Goal: Task Accomplishment & Management: Use online tool/utility

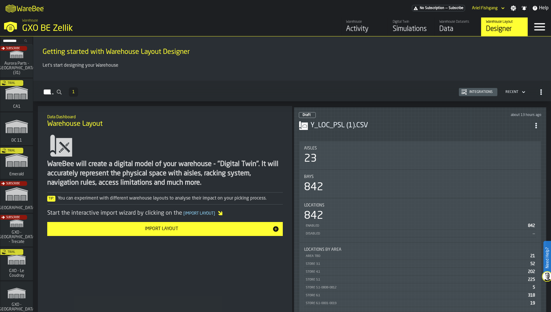
click at [369, 160] on div "23" at bounding box center [420, 159] width 232 height 12
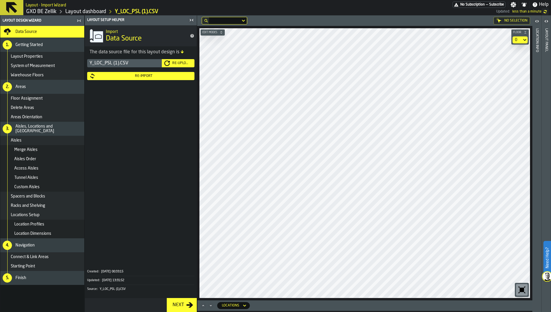
click at [50, 9] on link "GXO BE Zellik" at bounding box center [41, 11] width 30 height 6
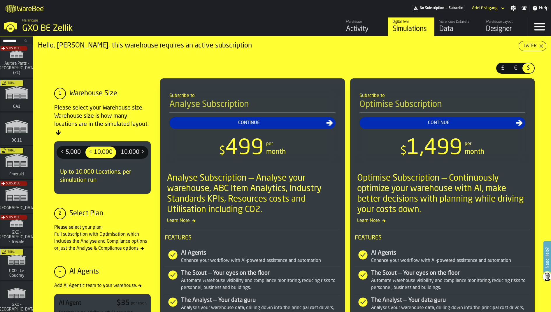
click at [501, 29] on div "Designer" at bounding box center [504, 28] width 37 height 9
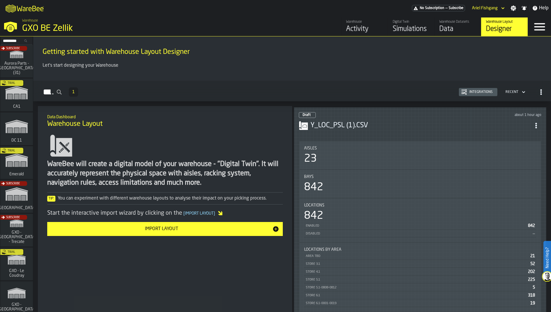
click at [471, 125] on h3 "Y_LOC_PSL (1).CSV" at bounding box center [420, 125] width 220 height 9
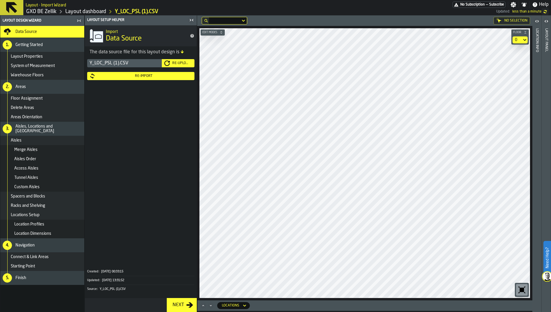
click at [192, 20] on icon "button-toggle-Close me" at bounding box center [192, 20] width 1 height 2
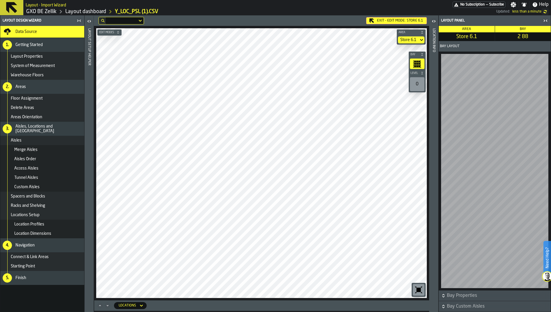
click at [0, 0] on icon at bounding box center [0, 0] width 0 height 0
click at [100, 304] on icon "Maximize" at bounding box center [100, 306] width 6 height 6
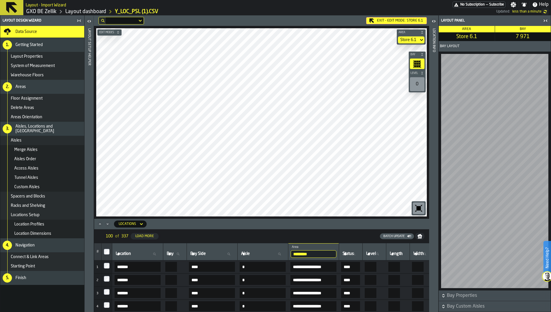
click at [156, 253] on icon at bounding box center [154, 254] width 3 height 3
click at [158, 253] on input "Location Location" at bounding box center [138, 254] width 46 height 8
type input "***"
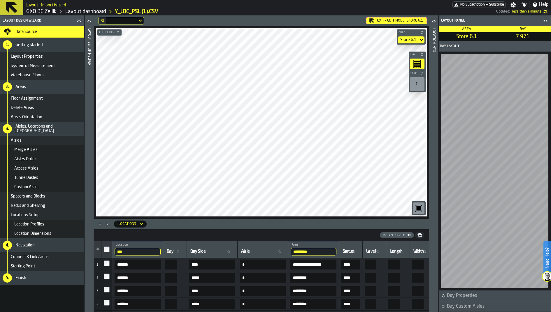
click at [0, 0] on icon at bounding box center [0, 0] width 0 height 0
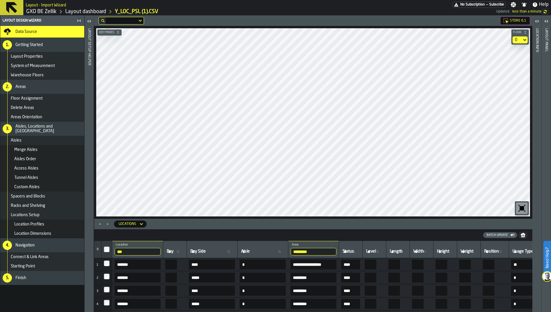
click at [336, 251] on input "*********" at bounding box center [314, 252] width 46 height 8
click at [106, 272] on td at bounding box center [106, 277] width 11 height 13
click at [161, 251] on input "***" at bounding box center [138, 252] width 46 height 8
click at [157, 250] on input "***" at bounding box center [138, 252] width 46 height 8
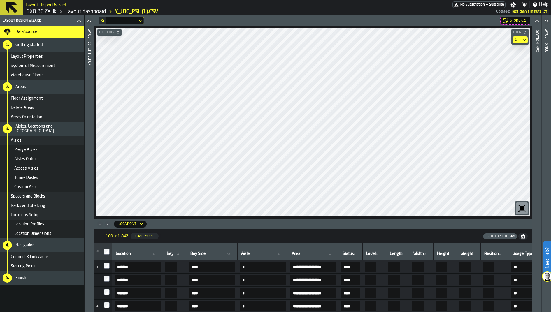
click at [332, 254] on icon at bounding box center [329, 253] width 3 height 3
click at [336, 254] on input "Area Area" at bounding box center [314, 254] width 46 height 8
click at [332, 254] on icon at bounding box center [329, 253] width 3 height 3
click at [336, 254] on input "Area Area" at bounding box center [314, 254] width 46 height 8
click at [317, 268] on input "**********" at bounding box center [313, 267] width 46 height 10
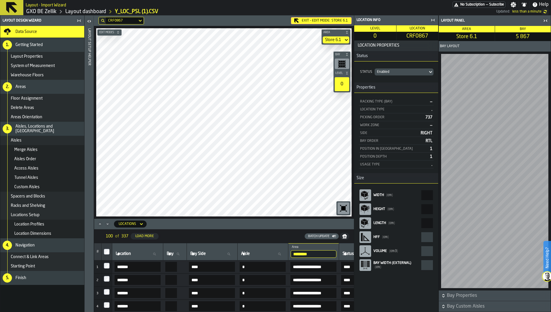
click at [160, 254] on input "Location Location" at bounding box center [138, 254] width 46 height 8
type input "***"
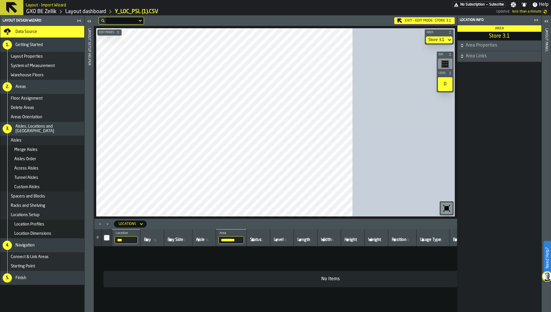
click at [0, 0] on icon at bounding box center [0, 0] width 0 height 0
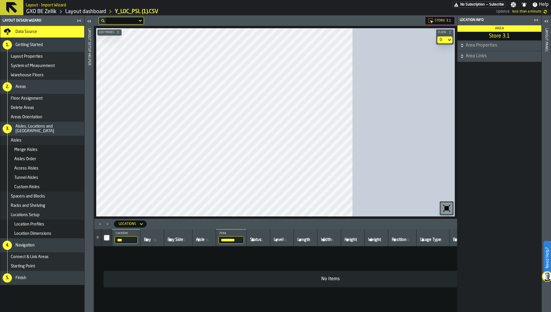
click at [107, 223] on icon "Minimize" at bounding box center [108, 224] width 6 height 6
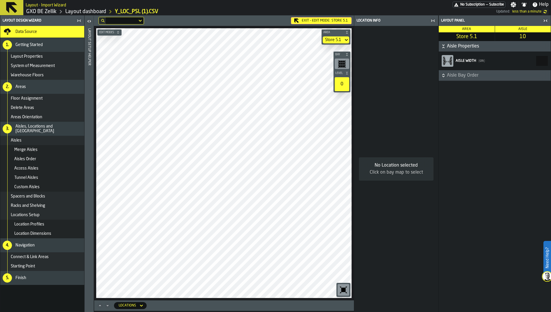
click at [0, 0] on icon at bounding box center [0, 0] width 0 height 0
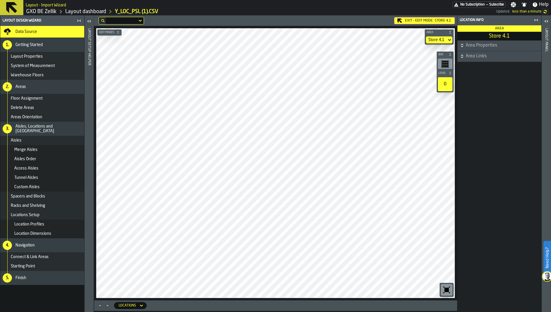
click at [0, 0] on icon at bounding box center [0, 0] width 0 height 0
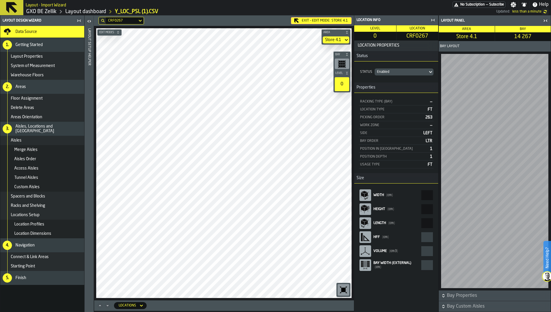
click at [0, 0] on icon at bounding box center [0, 0] width 0 height 0
click at [371, 119] on main "Layout Design Wizard Data Source 1. Getting Started Layout Properties System of…" at bounding box center [275, 163] width 551 height 297
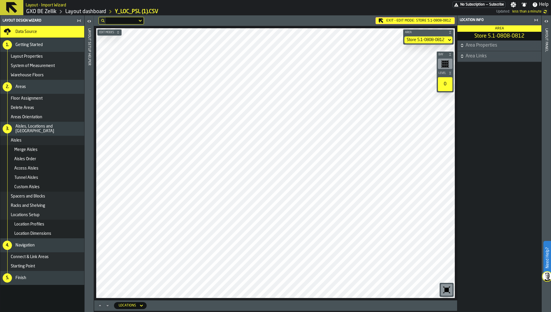
click at [0, 0] on icon at bounding box center [0, 0] width 0 height 0
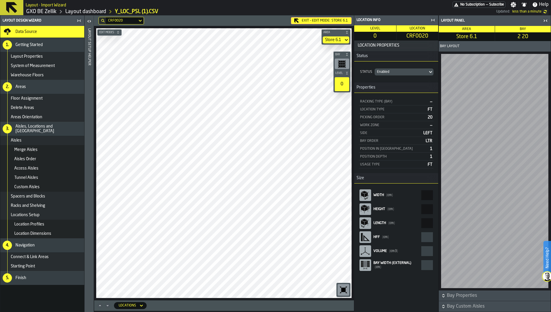
click at [0, 0] on icon at bounding box center [0, 0] width 0 height 0
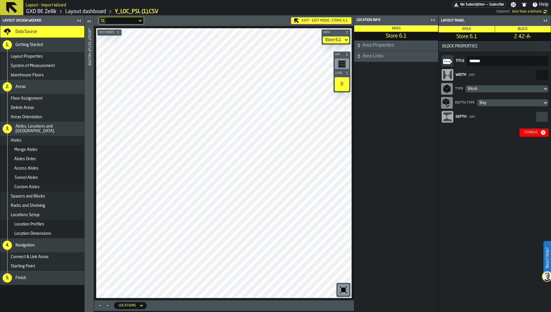
click at [494, 88] on div "Block" at bounding box center [504, 89] width 72 height 5
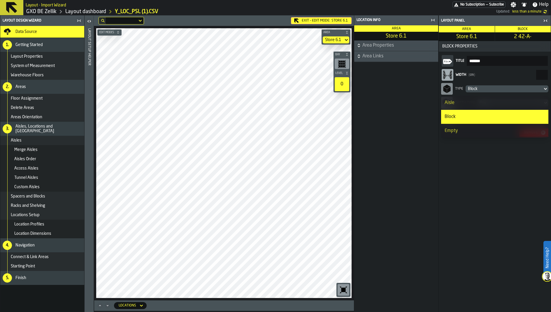
click at [424, 106] on div "Area Properties Area Links" at bounding box center [396, 177] width 84 height 272
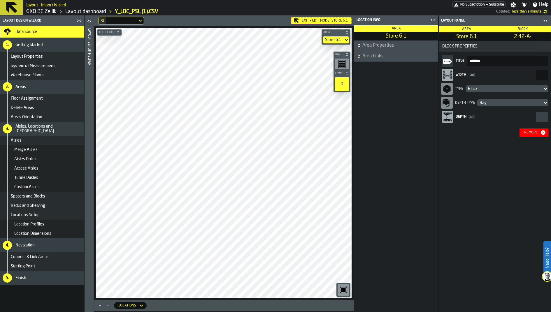
click at [500, 88] on div "Block" at bounding box center [504, 89] width 72 height 5
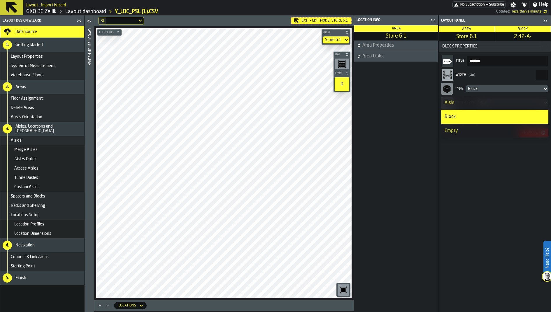
click at [490, 100] on div "Aisle" at bounding box center [494, 102] width 100 height 7
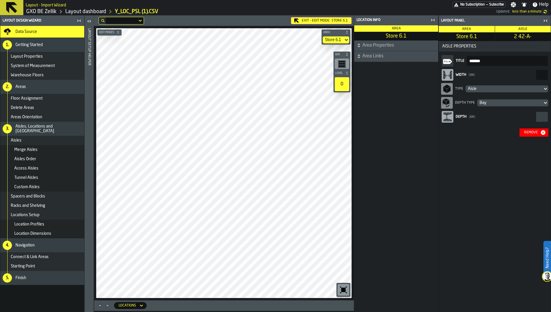
click at [539, 112] on label "Depth ( cm )" at bounding box center [494, 117] width 107 height 14
click at [432, 22] on icon "button-toggle-Close me" at bounding box center [432, 20] width 7 height 7
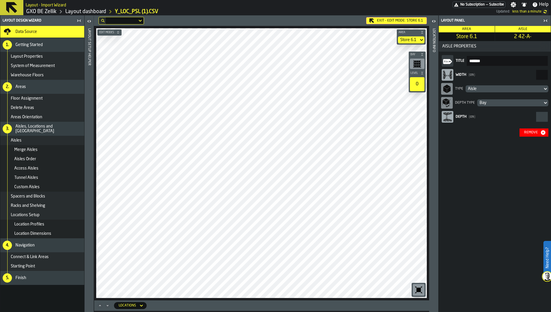
click at [449, 118] on icon "react-aria3254020792-:r6qq:" at bounding box center [447, 116] width 9 height 9
click at [460, 45] on span "Aisle Properties" at bounding box center [495, 46] width 110 height 5
click at [492, 63] on input "*******" at bounding box center [507, 61] width 81 height 10
click at [517, 75] on div "Width ( cm )" at bounding box center [495, 75] width 79 height 4
click at [536, 75] on input "***" at bounding box center [542, 75] width 12 height 10
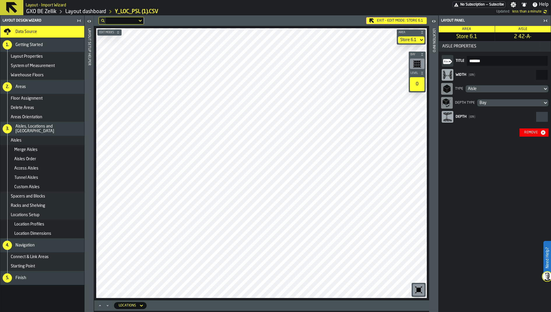
click at [543, 74] on input "***" at bounding box center [542, 75] width 12 height 10
click at [540, 75] on input "***" at bounding box center [542, 75] width 12 height 10
click at [544, 76] on input "***" at bounding box center [542, 75] width 12 height 10
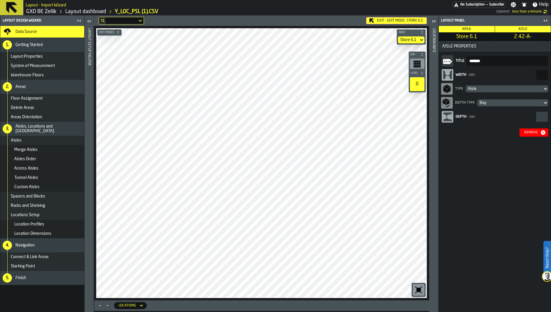
type input "***"
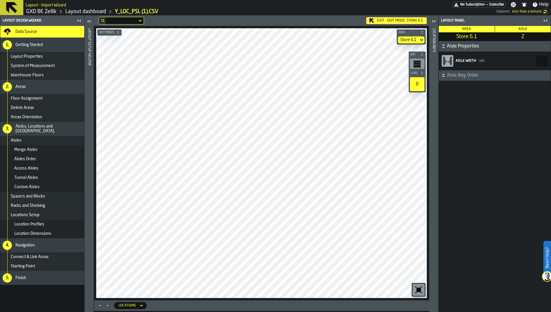
click at [0, 0] on icon at bounding box center [0, 0] width 0 height 0
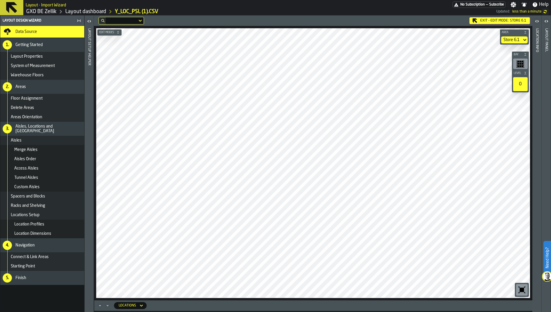
click at [548, 94] on div "Layout panel" at bounding box center [546, 169] width 4 height 284
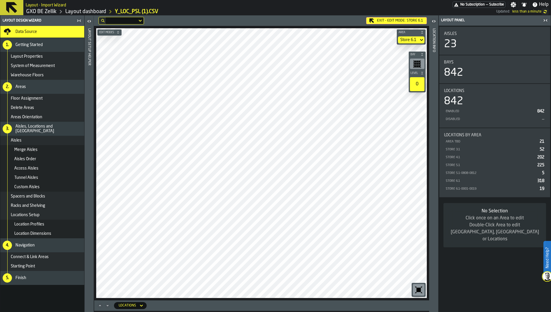
click at [436, 50] on header "Location Info" at bounding box center [433, 163] width 9 height 297
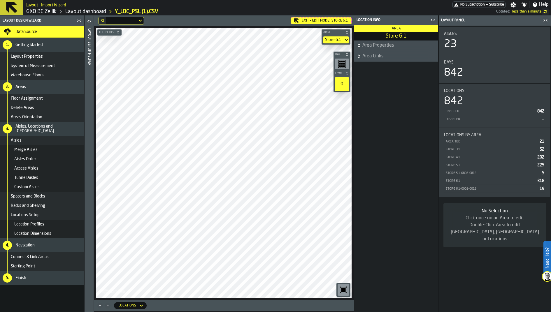
click at [420, 43] on span "Area Properties" at bounding box center [399, 45] width 75 height 7
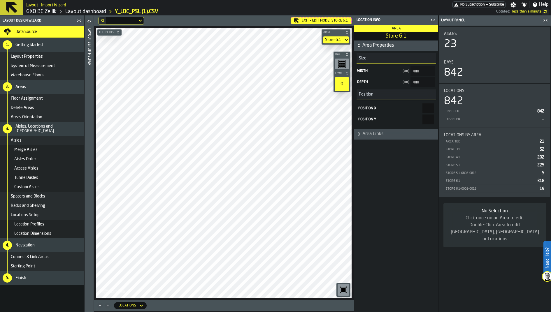
click at [398, 26] on div "Area" at bounding box center [396, 28] width 84 height 6
click at [408, 21] on div "Location Info" at bounding box center [391, 20] width 73 height 4
click at [409, 46] on span "Area Properties" at bounding box center [399, 45] width 75 height 7
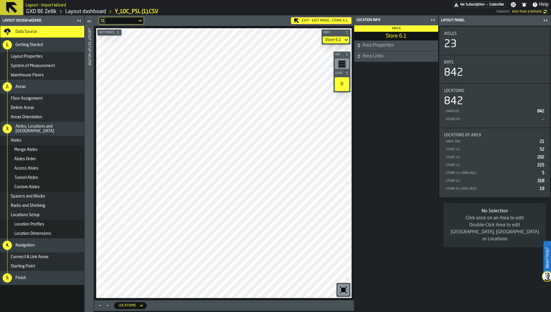
click at [544, 20] on icon "button-toggle-Close me" at bounding box center [543, 20] width 1 height 2
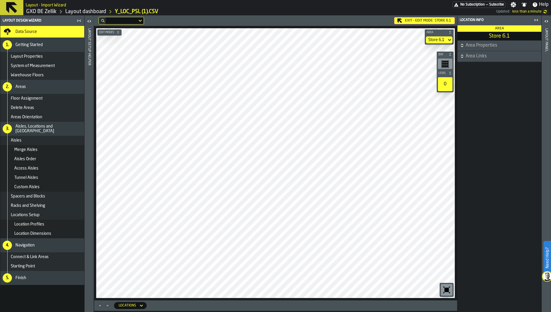
click at [0, 0] on icon at bounding box center [0, 0] width 0 height 0
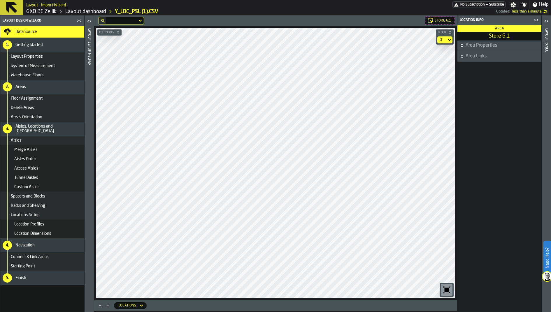
click at [113, 31] on span "Edit Modes" at bounding box center [106, 32] width 17 height 3
click at [113, 37] on div "Select" at bounding box center [107, 39] width 16 height 7
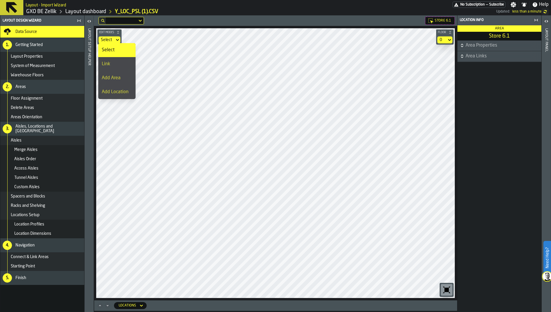
click at [113, 37] on div "Select" at bounding box center [107, 39] width 16 height 7
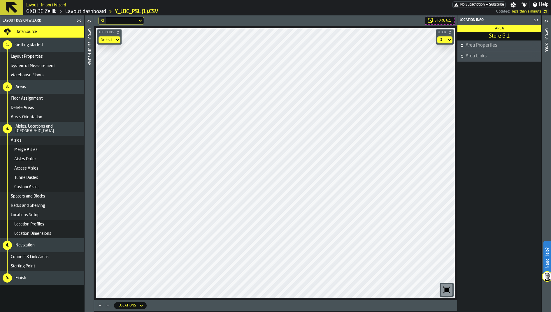
click at [542, 45] on header "Layout panel" at bounding box center [546, 163] width 9 height 297
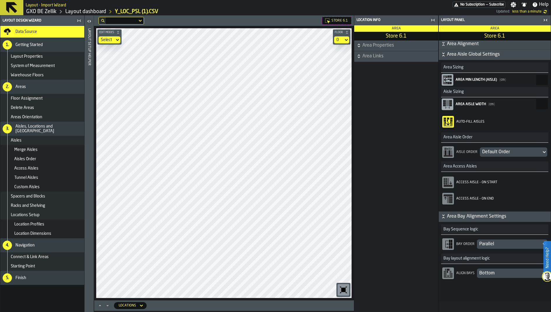
scroll to position [112, 0]
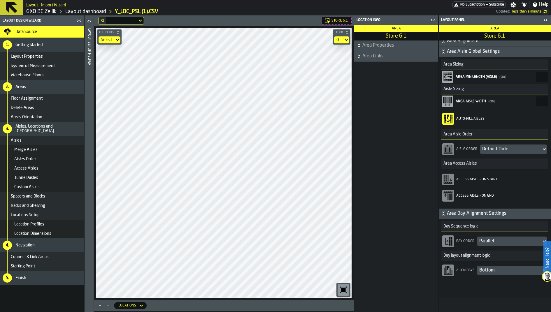
click at [488, 271] on div "Bottom" at bounding box center [509, 270] width 60 height 7
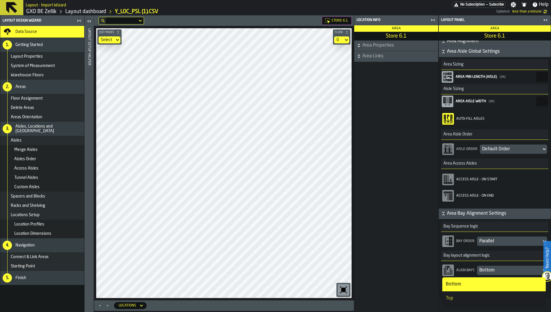
click at [482, 294] on li "Top" at bounding box center [493, 298] width 103 height 14
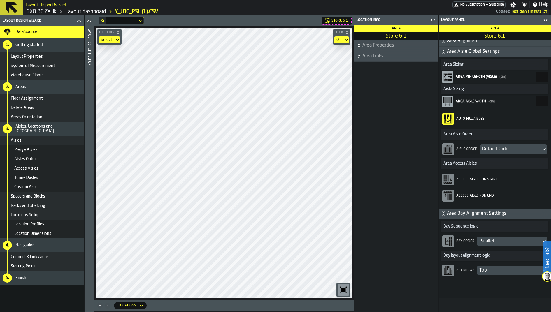
click at [547, 20] on icon "button-toggle-Close me" at bounding box center [545, 20] width 7 height 7
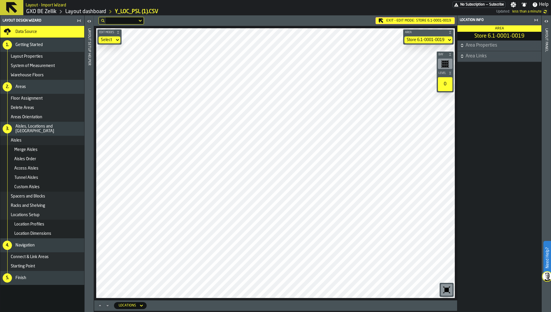
click at [0, 0] on icon at bounding box center [0, 0] width 0 height 0
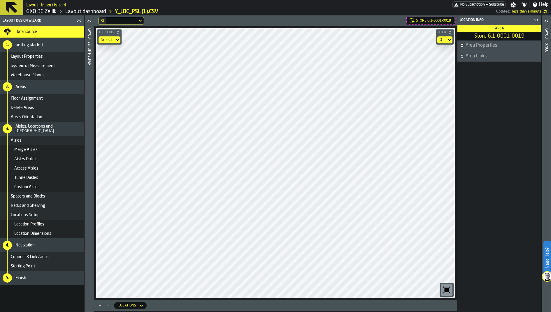
click at [548, 22] on icon "button-toggle-Open" at bounding box center [546, 21] width 7 height 7
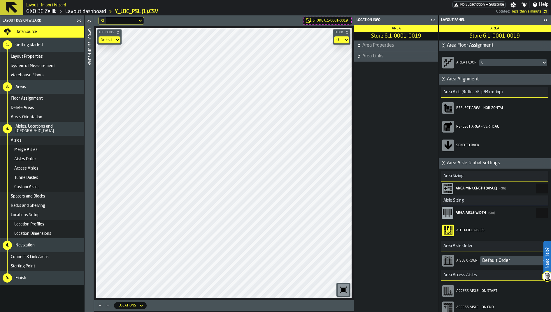
click at [536, 211] on input "***" at bounding box center [542, 213] width 12 height 10
click at [539, 212] on input "***" at bounding box center [542, 213] width 12 height 10
type input "***"
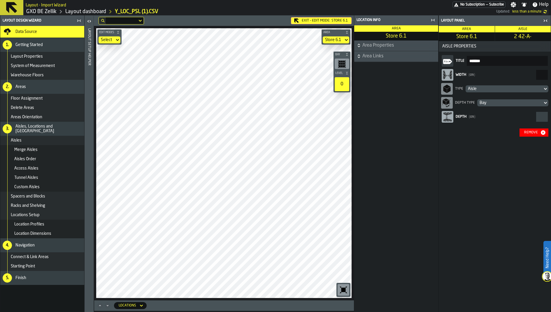
click at [539, 74] on input "***" at bounding box center [542, 75] width 12 height 10
type input "***"
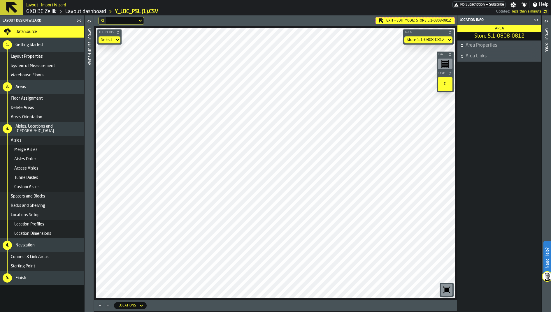
click at [0, 0] on icon at bounding box center [0, 0] width 0 height 0
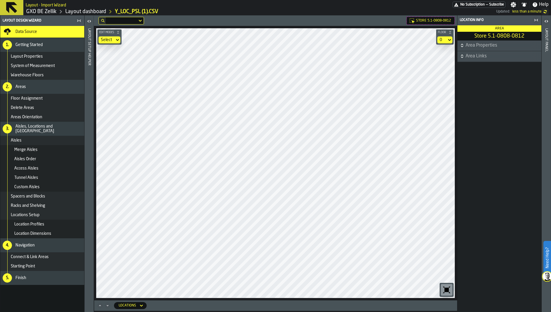
click at [546, 26] on label "button-toggle-Open" at bounding box center [546, 22] width 8 height 10
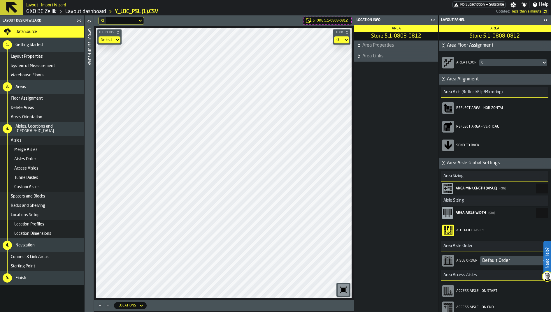
drag, startPoint x: 535, startPoint y: 213, endPoint x: 548, endPoint y: 213, distance: 12.8
click at [547, 213] on div "Area Sizing Area Min Length (Aisle) ( cm ) * Aisle Sizing Area Aisle Width ( cm…" at bounding box center [495, 245] width 112 height 152
type input "***"
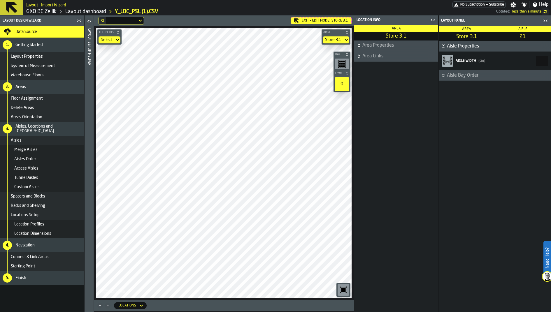
click at [0, 0] on icon at bounding box center [0, 0] width 0 height 0
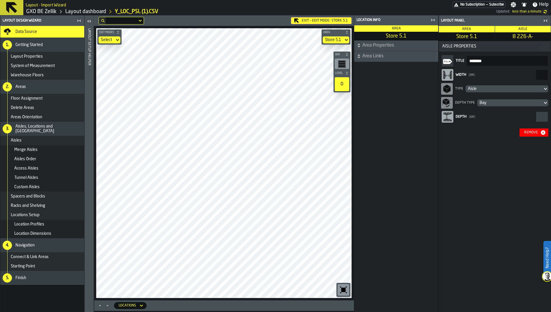
drag, startPoint x: 538, startPoint y: 68, endPoint x: 551, endPoint y: 69, distance: 12.6
click at [551, 69] on div "Layout panel Area Store 5.1 Aisle 8 226-A- Aisle Properties Title ******** Widt…" at bounding box center [494, 163] width 113 height 297
drag, startPoint x: 539, startPoint y: 71, endPoint x: 551, endPoint y: 71, distance: 11.9
click at [551, 71] on div "Layout panel Area Store 5.1 Aisle 8 226-A- Aisle Properties Title ******** Widt…" at bounding box center [494, 163] width 113 height 297
drag, startPoint x: 540, startPoint y: 76, endPoint x: 551, endPoint y: 76, distance: 10.5
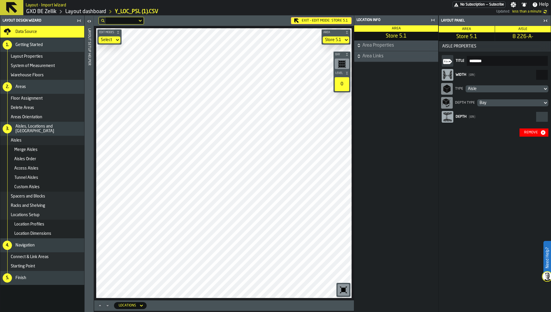
click at [551, 76] on div "Layout panel Area Store 5.1 Aisle 8 226-A- Aisle Properties Title ******** Widt…" at bounding box center [494, 163] width 113 height 297
click at [536, 75] on input "***" at bounding box center [542, 75] width 12 height 10
drag, startPoint x: 533, startPoint y: 75, endPoint x: 551, endPoint y: 74, distance: 17.2
click at [551, 74] on div "Title ******** Width ( cm ) *** Type Aisle Depth Type Bay Depth ( cm ) Remove" at bounding box center [495, 95] width 112 height 87
type input "***"
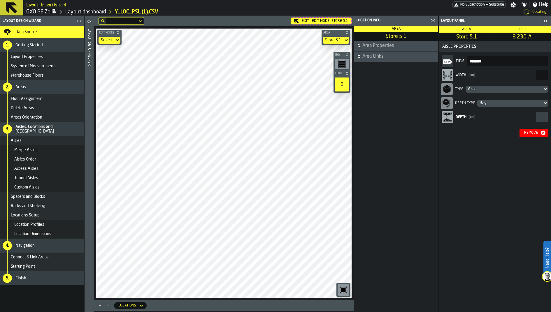
drag, startPoint x: 535, startPoint y: 75, endPoint x: 551, endPoint y: 74, distance: 15.7
click at [551, 74] on div "Layout panel Area Store 5.1 Aisle 8 230-A- Aisle Properties Title ******** Widt…" at bounding box center [494, 164] width 113 height 296
drag, startPoint x: 535, startPoint y: 76, endPoint x: 551, endPoint y: 76, distance: 15.2
click at [551, 76] on div "Layout panel Area Store 5.1 Aisle 8 245-A- Aisle Properties Title ******** Widt…" at bounding box center [494, 163] width 113 height 297
type input "***"
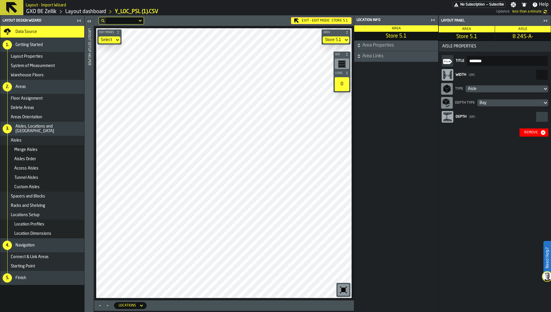
click at [434, 20] on icon "button-toggle-Close me" at bounding box center [433, 20] width 1 height 2
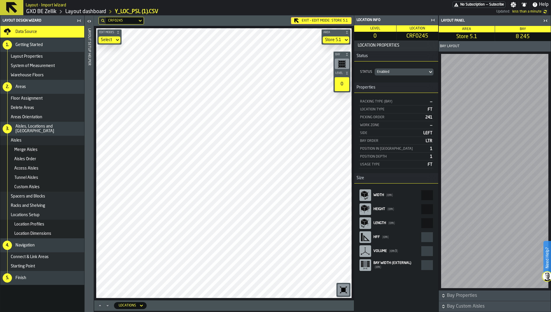
click at [435, 19] on icon "button-toggle-Close me" at bounding box center [432, 20] width 7 height 7
click at [0, 0] on icon at bounding box center [0, 0] width 0 height 0
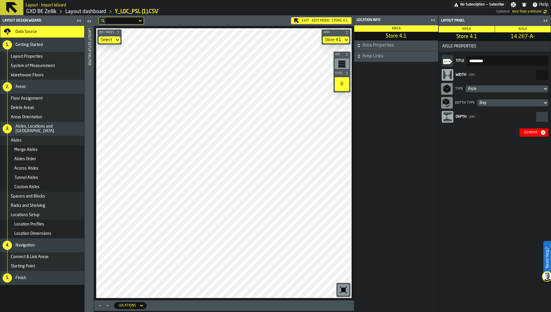
drag, startPoint x: 534, startPoint y: 73, endPoint x: 551, endPoint y: 73, distance: 16.9
click at [551, 73] on div "Layout panel Area Store 4.1 Aisle 14 267-A- Aisle Properties Title ********* Wi…" at bounding box center [494, 163] width 113 height 297
type input "***"
click at [538, 135] on div "Remove" at bounding box center [531, 133] width 18 height 4
click at [528, 132] on div "Remove" at bounding box center [531, 133] width 18 height 4
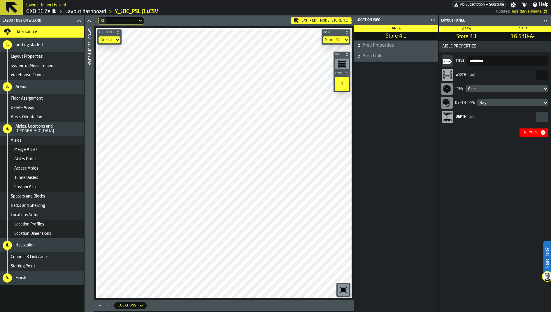
click at [540, 133] on div "Remove" at bounding box center [531, 133] width 18 height 4
click at [535, 132] on div "Remove" at bounding box center [531, 133] width 18 height 4
click at [522, 133] on button "Remove" at bounding box center [533, 133] width 29 height 8
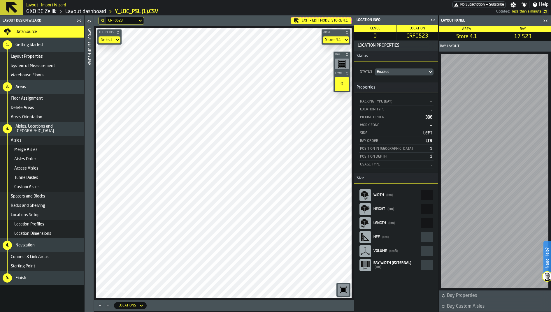
click at [379, 180] on main "Layout Design Wizard Data Source 1. Getting Started Layout Properties System of…" at bounding box center [275, 163] width 551 height 297
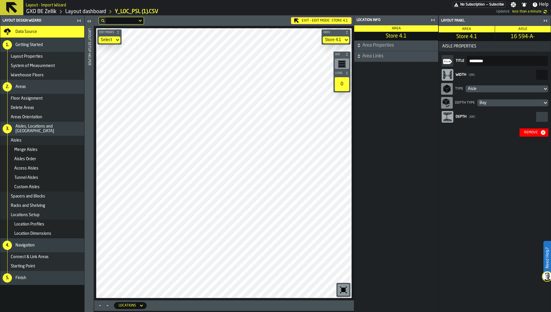
click at [530, 129] on button "Remove" at bounding box center [533, 133] width 29 height 8
click at [384, 114] on main "Layout Design Wizard Data Source 1. Getting Started Layout Properties System of…" at bounding box center [275, 163] width 551 height 297
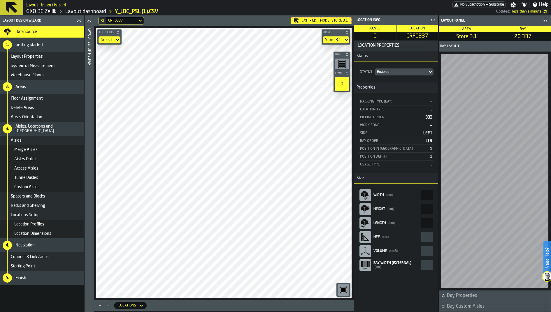
click at [374, 126] on main "Layout Design Wizard Data Source 1. Getting Started Layout Properties System of…" at bounding box center [275, 163] width 551 height 297
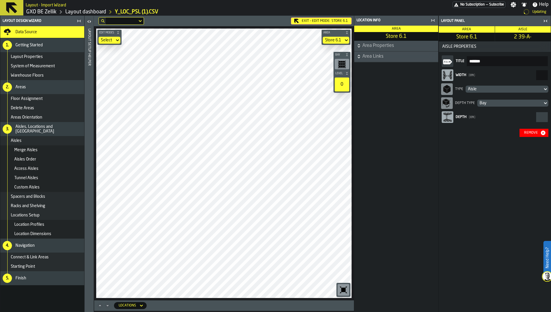
drag, startPoint x: 536, startPoint y: 78, endPoint x: 551, endPoint y: 78, distance: 14.6
click at [551, 78] on div "Layout panel Area Store 6.1 Aisle 2 39-A- Aisle Properties Title ******* Width …" at bounding box center [494, 164] width 113 height 296
type input "***"
click at [544, 133] on icon "button-Remove" at bounding box center [543, 132] width 5 height 5
click at [539, 76] on input "***" at bounding box center [542, 75] width 12 height 10
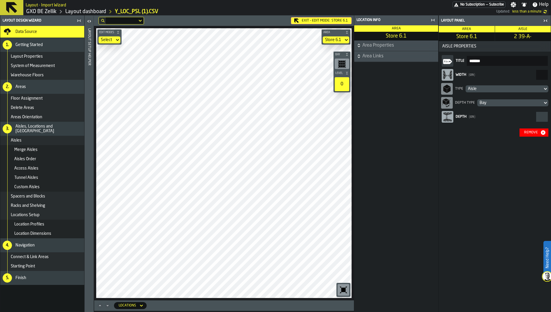
type input "***"
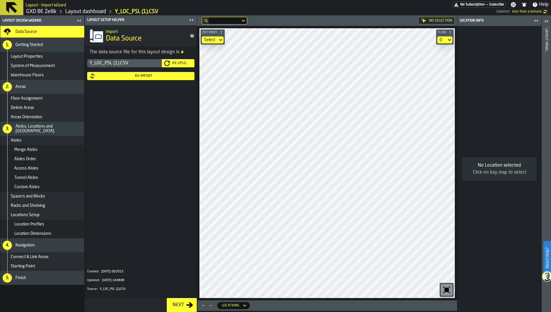
click at [126, 78] on div "Re-Import" at bounding box center [140, 76] width 103 height 6
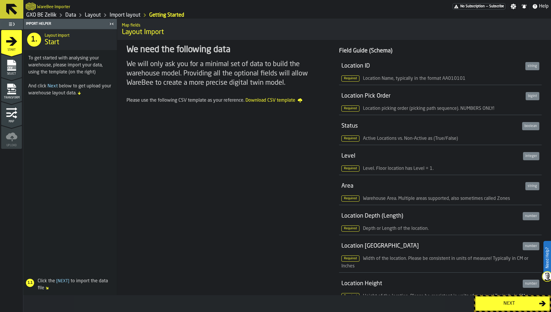
click at [14, 72] on span "Select" at bounding box center [11, 73] width 21 height 3
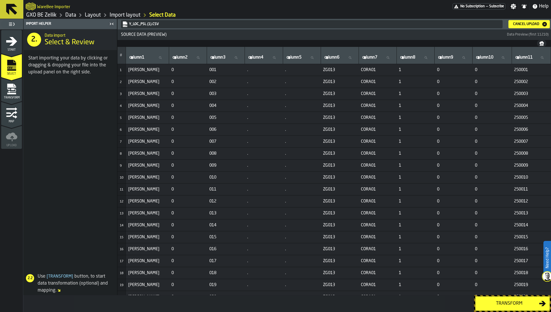
click at [12, 90] on icon "menu Transform" at bounding box center [12, 89] width 12 height 12
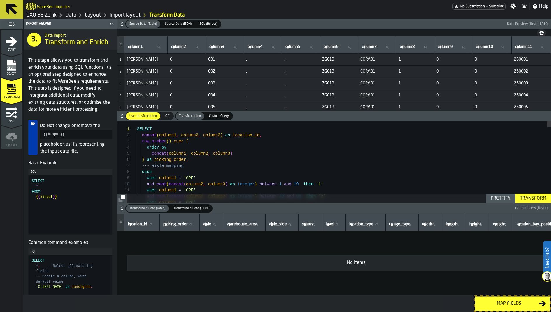
click at [124, 209] on icon "button-" at bounding box center [122, 208] width 6 height 6
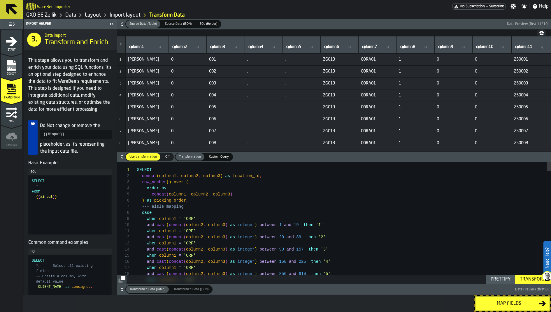
click at [121, 24] on icon "button-" at bounding box center [122, 24] width 6 height 6
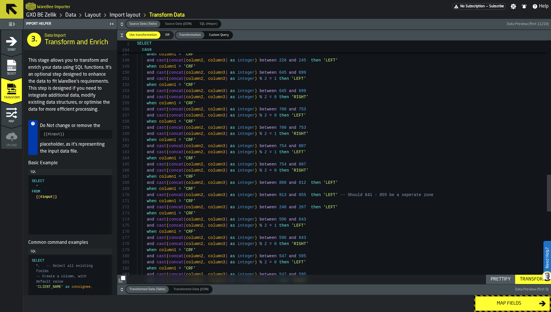
scroll to position [49, 0]
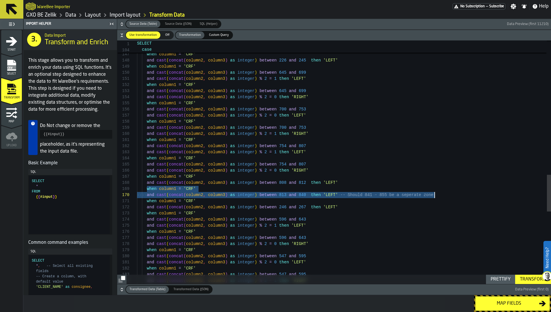
drag, startPoint x: 146, startPoint y: 189, endPoint x: 446, endPoint y: 195, distance: 300.0
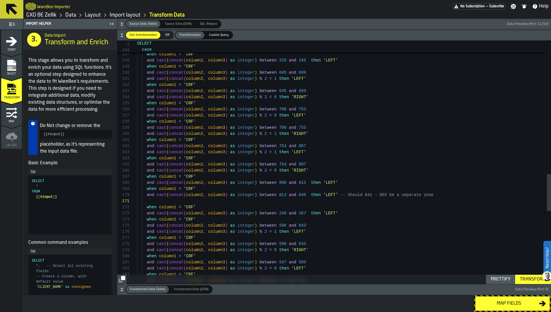
scroll to position [6, 0]
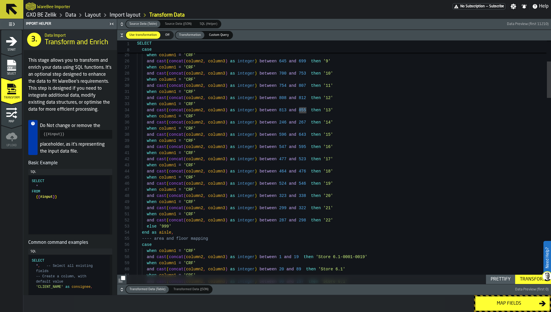
type textarea "**********"
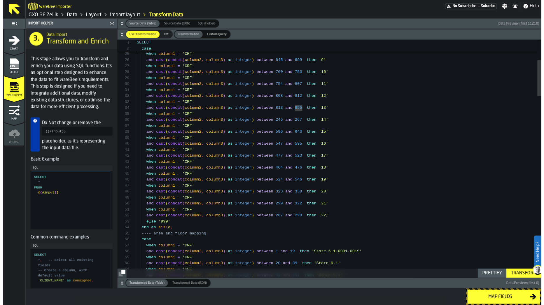
scroll to position [18, 0]
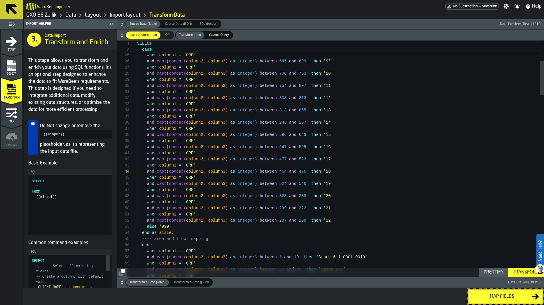
scroll to position [18, 0]
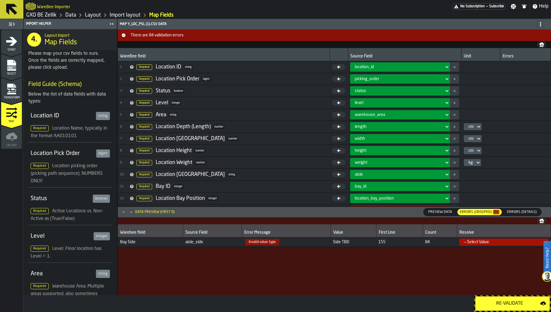
scroll to position [4, 0]
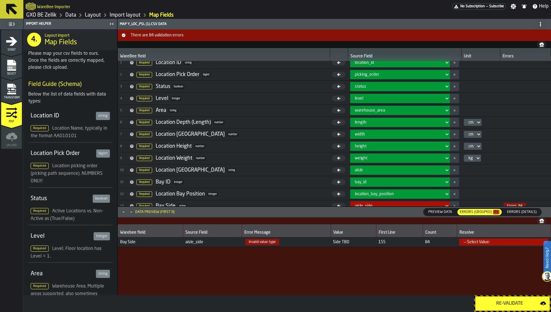
click at [3, 93] on div "Transform" at bounding box center [11, 91] width 21 height 16
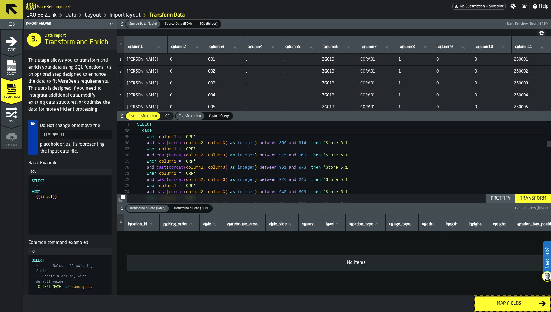
click at [121, 207] on icon "button-" at bounding box center [122, 208] width 6 height 6
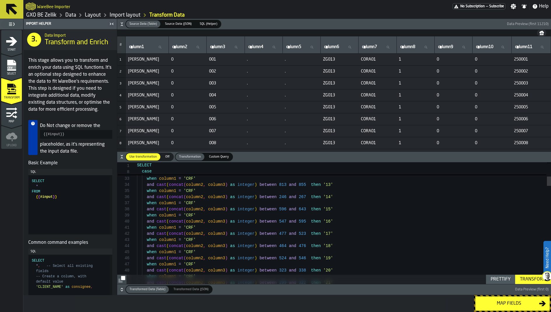
scroll to position [49, 0]
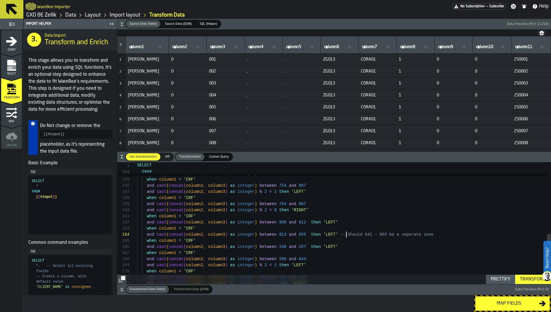
click at [347, 233] on div "and cast ( concat ( column2 , column3 ) as integer ) % 2 = 0 then 'RIGHT' and c…" at bounding box center [344, 22] width 414 height 1586
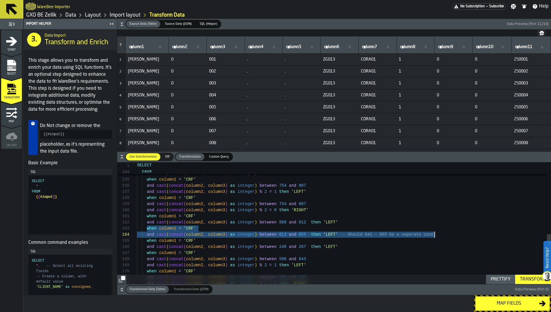
drag, startPoint x: 146, startPoint y: 229, endPoint x: 448, endPoint y: 235, distance: 302.6
click at [449, 235] on div "and cast ( concat ( column2 , column3 ) as integer ) % 2 = 0 then 'RIGHT' and c…" at bounding box center [344, 22] width 414 height 1586
click at [454, 235] on div "and cast ( concat ( column2 , column3 ) as integer ) % 2 = 0 then 'RIGHT' and c…" at bounding box center [344, 22] width 414 height 1586
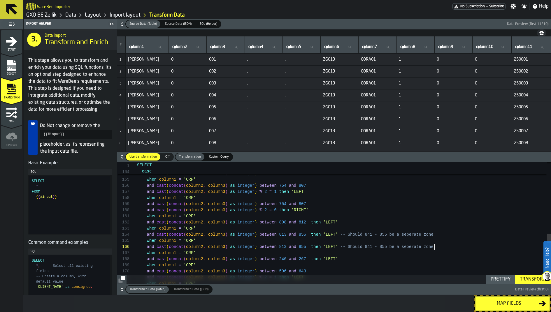
scroll to position [18, 0]
click at [304, 235] on div "when column1 = 'CRF' and cast ( concat ( column2 , column3 ) as integer ) % 2 =…" at bounding box center [344, 28] width 414 height 1598
click at [284, 245] on div "when column1 = 'CRF' and cast ( concat ( column2 , column3 ) as integer ) % 2 =…" at bounding box center [344, 28] width 414 height 1598
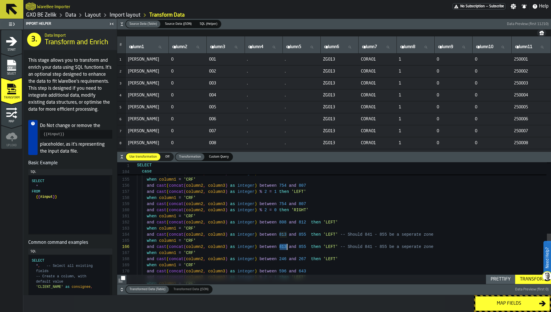
click at [284, 245] on div "when column1 = 'CRF' and cast ( concat ( column2 , column3 ) as integer ) % 2 =…" at bounding box center [344, 28] width 414 height 1598
click at [302, 235] on div "when column1 = 'CRF' and cast ( concat ( column2 , column3 ) as integer ) % 2 =…" at bounding box center [344, 28] width 414 height 1598
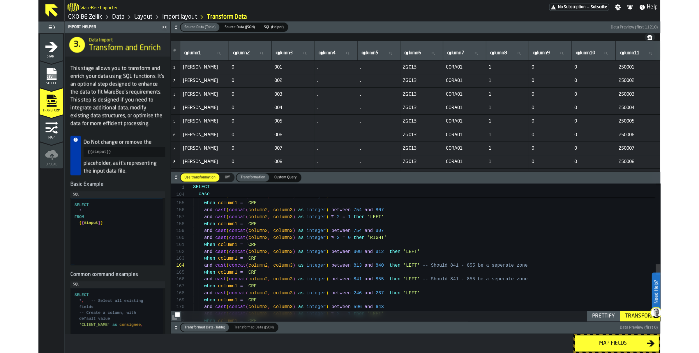
scroll to position [31, 0]
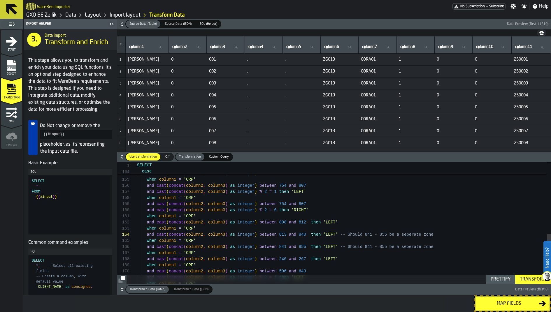
click at [333, 247] on div "when column1 = 'CRF' and cast ( concat ( column2 , column3 ) as integer ) % 2 =…" at bounding box center [344, 28] width 414 height 1598
type textarea "**********"
click at [525, 278] on div "Transform" at bounding box center [532, 279] width 31 height 7
click at [123, 288] on icon "button-" at bounding box center [122, 290] width 6 height 6
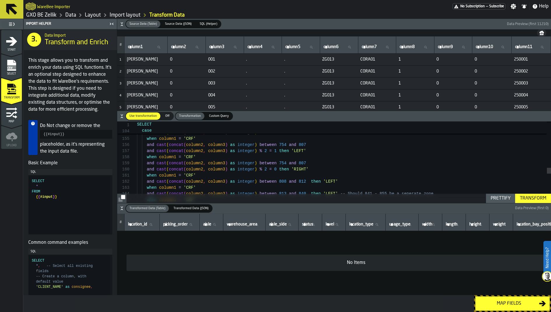
click at [533, 195] on div "Transform" at bounding box center [532, 198] width 31 height 7
click at [497, 301] on div "Map fields" at bounding box center [509, 303] width 60 height 7
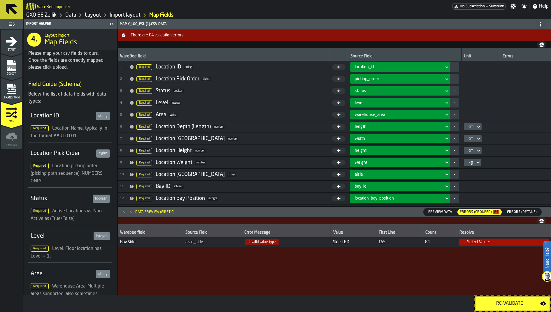
click at [495, 298] on button "Re-Validate" at bounding box center [512, 303] width 75 height 15
click at [91, 14] on link "Layout" at bounding box center [93, 15] width 16 height 6
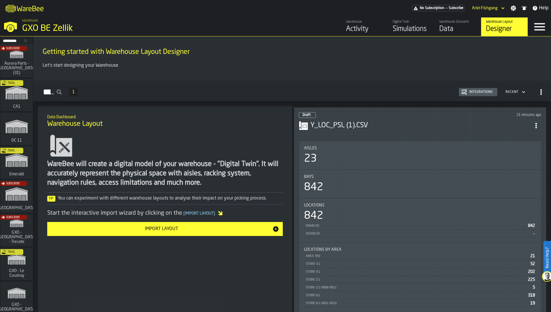
click at [516, 124] on h3 "Y_LOC_PSL (1).CSV" at bounding box center [420, 125] width 220 height 9
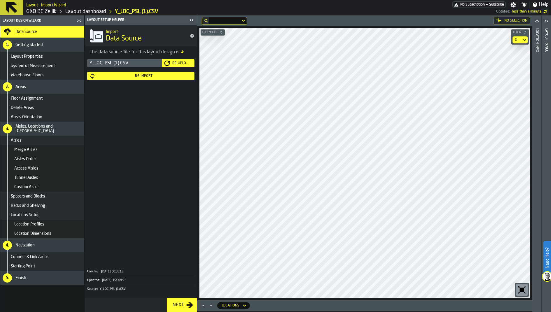
click at [190, 22] on icon "button-toggle-Close me" at bounding box center [191, 20] width 7 height 7
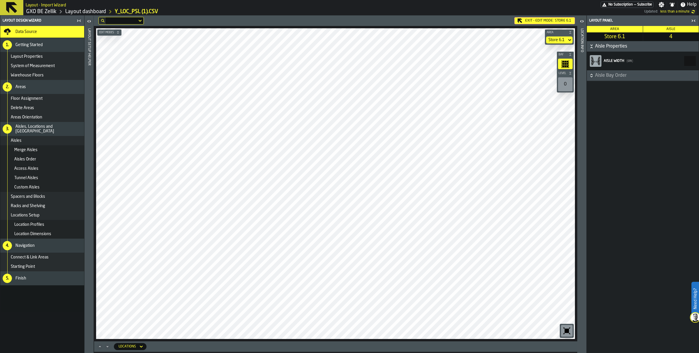
click at [551, 77] on span "Aisle Bay Order" at bounding box center [646, 75] width 103 height 7
click at [551, 98] on h3 "RIGHT Bays" at bounding box center [643, 99] width 107 height 10
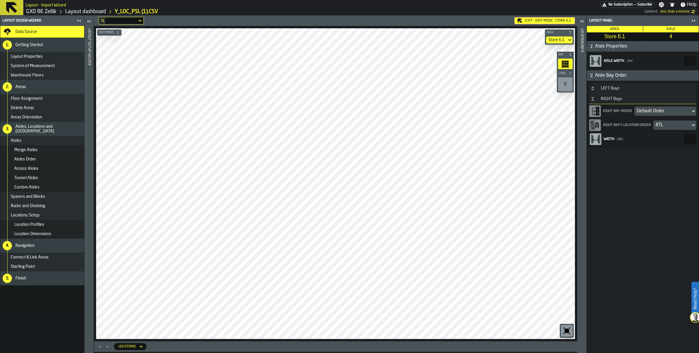
click at [551, 106] on div "RIGHT Bay Order Default Order" at bounding box center [643, 111] width 107 height 14
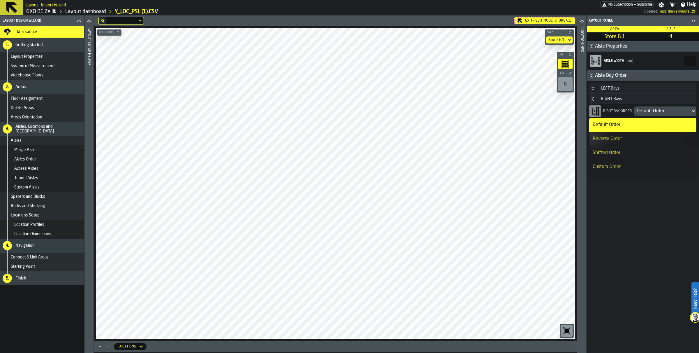
click at [551, 113] on div "Default Order" at bounding box center [663, 111] width 52 height 7
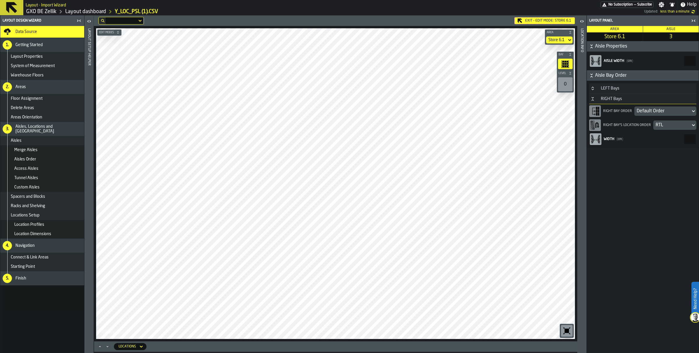
click at [551, 109] on div "Default Order" at bounding box center [663, 111] width 52 height 7
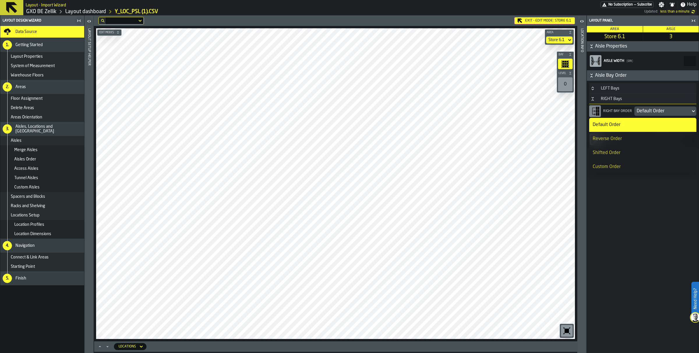
click at [551, 108] on div "Default Order" at bounding box center [663, 111] width 52 height 7
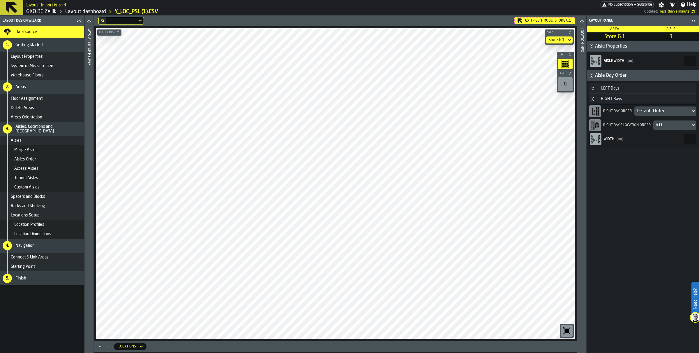
click at [551, 98] on h3 "RIGHT Bays" at bounding box center [643, 99] width 107 height 10
click at [551, 85] on h3 "LEFT Bays" at bounding box center [643, 88] width 107 height 10
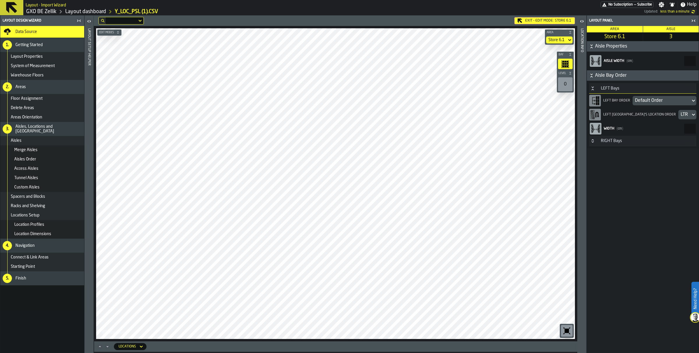
click at [551, 100] on div "Default Order" at bounding box center [661, 100] width 53 height 7
click at [551, 126] on div "Reverse Order" at bounding box center [643, 128] width 100 height 7
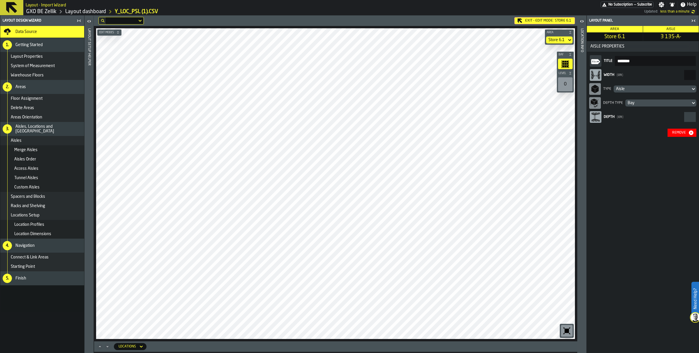
click at [551, 132] on icon "button-Remove" at bounding box center [691, 132] width 5 height 5
click at [551, 87] on div "Block" at bounding box center [652, 89] width 72 height 5
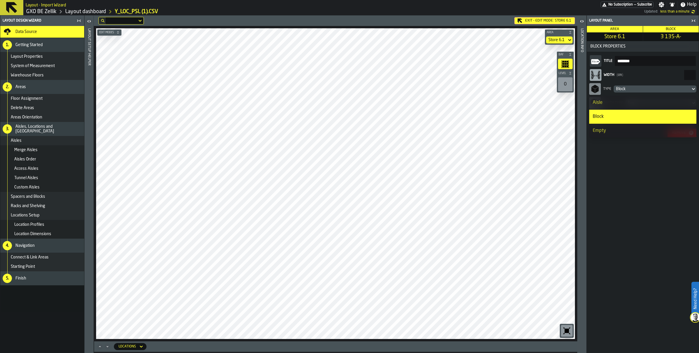
click at [551, 108] on li "Aisle" at bounding box center [643, 103] width 107 height 14
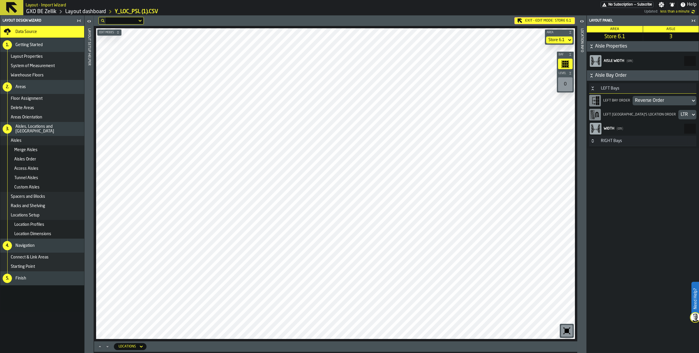
click at [551, 112] on div "LTR" at bounding box center [685, 114] width 8 height 7
click at [551, 143] on div "RTL" at bounding box center [643, 142] width 100 height 7
click at [551, 98] on div "Reverse Order" at bounding box center [661, 100] width 53 height 7
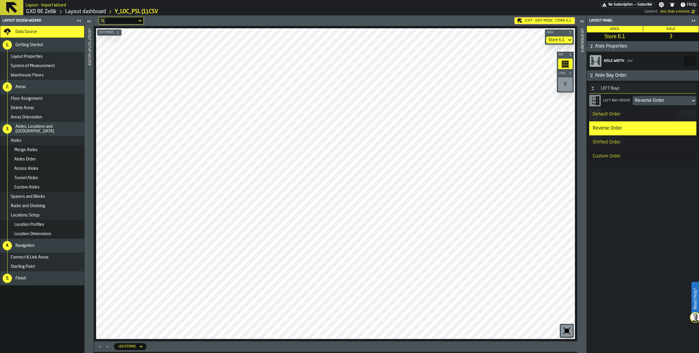
click at [551, 83] on h3 "LEFT Bays" at bounding box center [643, 88] width 107 height 10
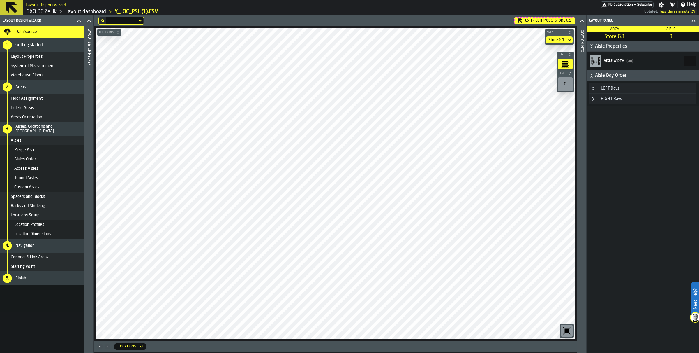
click at [551, 98] on h3 "RIGHT Bays" at bounding box center [643, 99] width 107 height 10
click at [551, 110] on div "Default Order" at bounding box center [663, 111] width 52 height 7
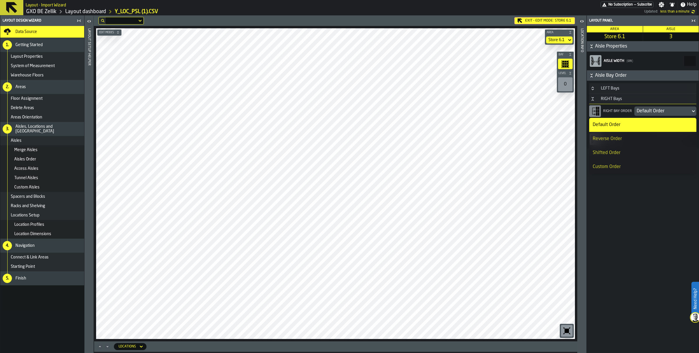
click at [551, 136] on div "Reverse Order" at bounding box center [643, 138] width 100 height 7
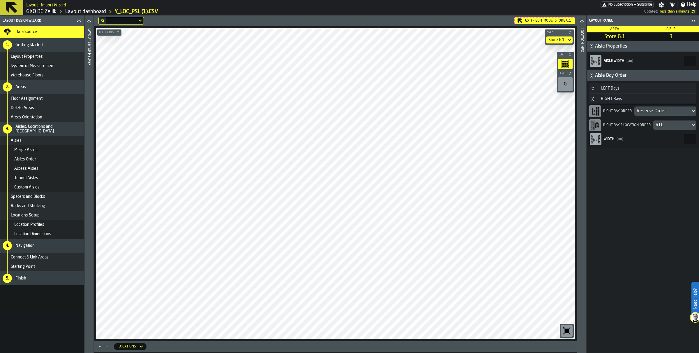
click at [551, 122] on div "RTL" at bounding box center [672, 125] width 33 height 7
click at [551, 136] on div "LTR" at bounding box center [643, 138] width 100 height 7
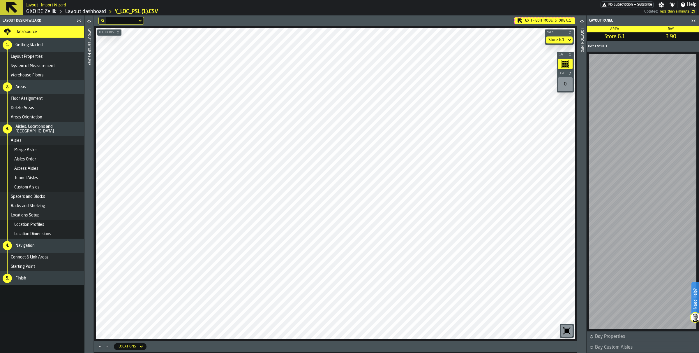
click at [48, 207] on div "Racks and Shelving" at bounding box center [46, 205] width 71 height 5
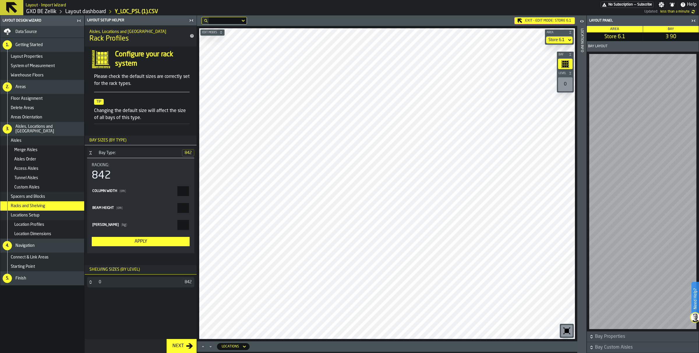
click at [181, 187] on input "*" at bounding box center [183, 191] width 12 height 10
type input "*"
click at [192, 20] on icon "button-toggle-Close me" at bounding box center [191, 20] width 7 height 7
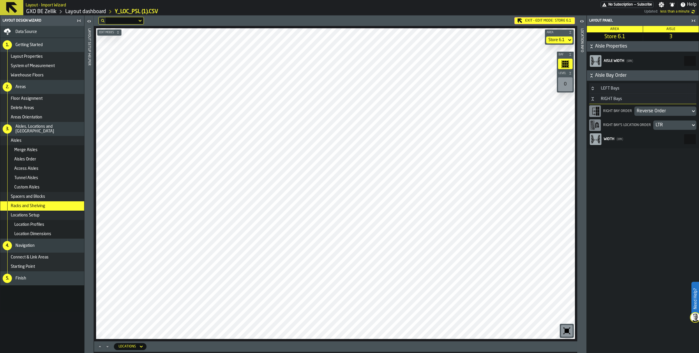
click at [0, 0] on icon at bounding box center [0, 0] width 0 height 0
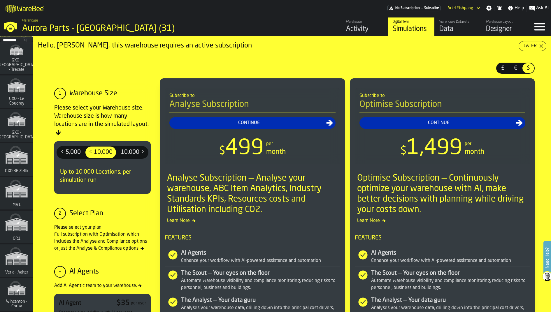
scroll to position [206, 0]
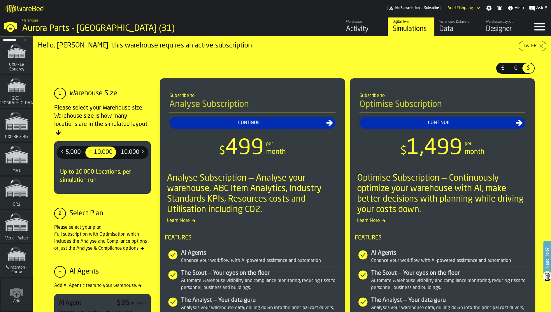
click at [20, 129] on div "link-to-/wh/i/5fa160b1-7992-442a-9057-4226e3d2ae6d/simulations" at bounding box center [15, 127] width 33 height 34
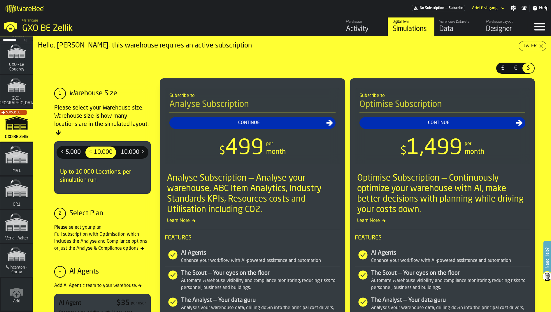
click at [499, 35] on link "Warehouse Layout Designer" at bounding box center [504, 26] width 47 height 19
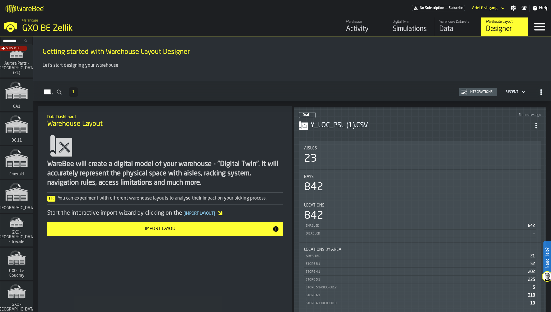
click at [537, 116] on header "Draft 6 minutes ago Y_LOC_PSL (1).CSV" at bounding box center [420, 123] width 242 height 23
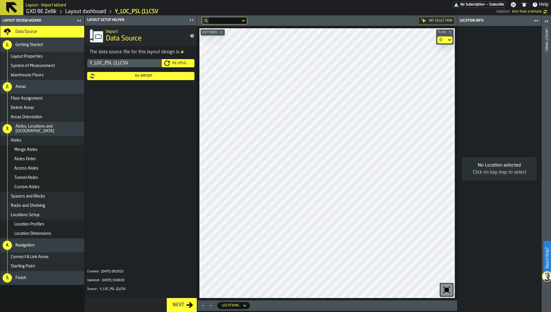
click at [136, 76] on div "Re-Import" at bounding box center [143, 76] width 97 height 4
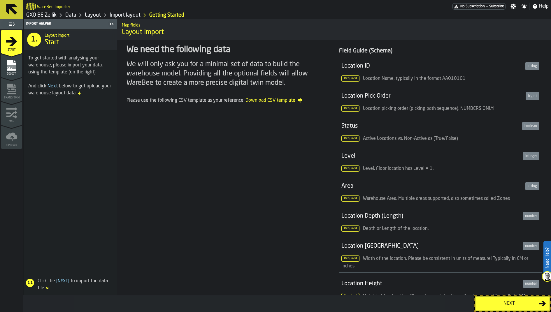
click at [6, 67] on icon "menu Select" at bounding box center [12, 65] width 12 height 12
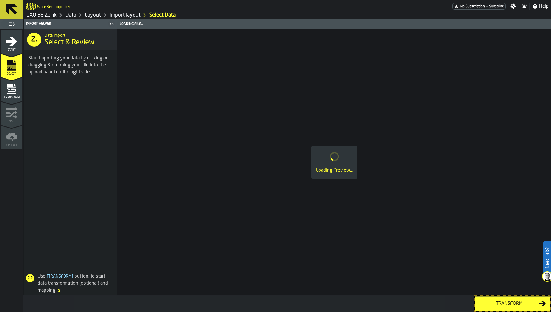
click at [13, 85] on icon "menu Transform" at bounding box center [11, 86] width 9 height 4
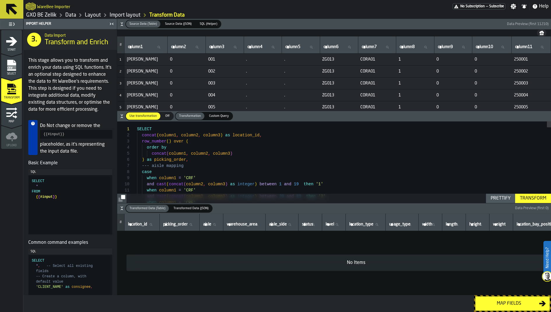
click at [122, 210] on icon "button-" at bounding box center [122, 209] width 2 height 1
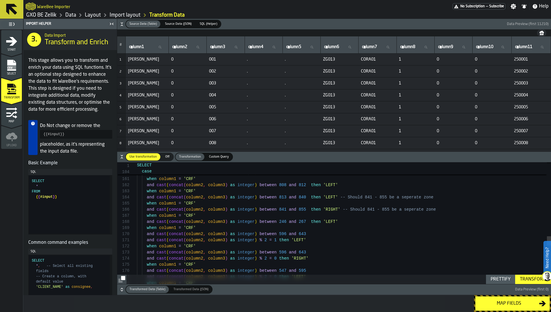
type textarea "**********"
click at [529, 285] on button "Transformed Data (Table) Transformed Data (Table) Transformed Data (JSON) Trans…" at bounding box center [334, 289] width 434 height 10
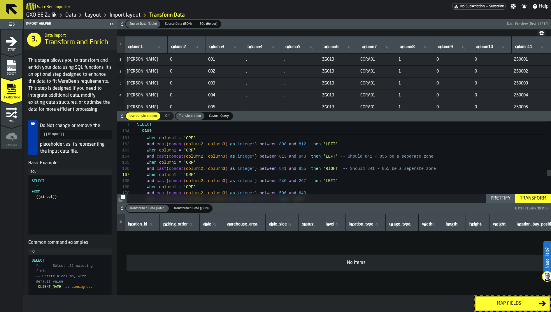
click at [530, 201] on div "Transform" at bounding box center [532, 198] width 31 height 7
